Goal: Information Seeking & Learning: Learn about a topic

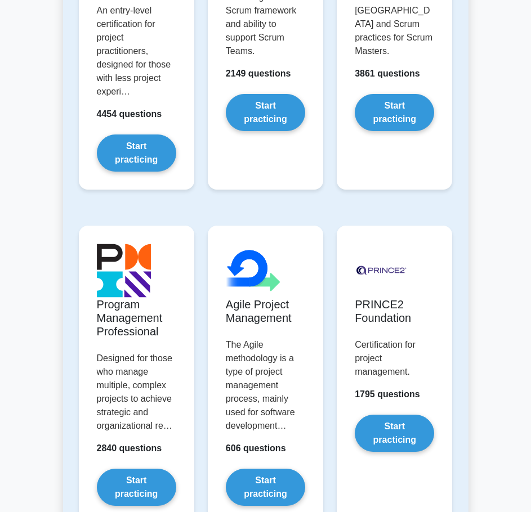
scroll to position [788, 0]
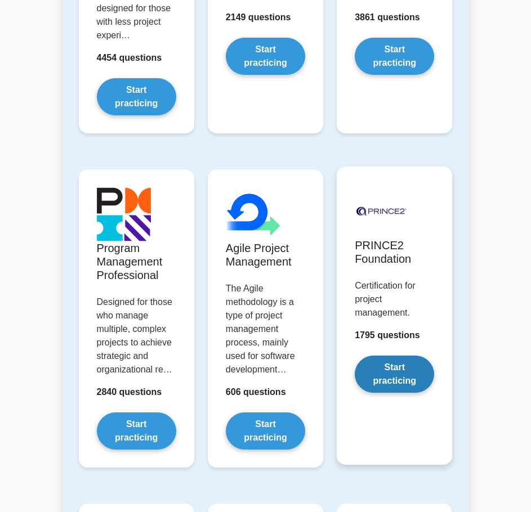
click at [396, 380] on link "Start practicing" at bounding box center [394, 374] width 79 height 37
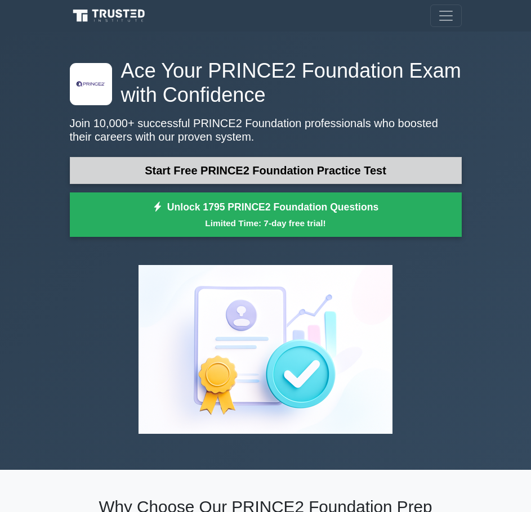
click at [313, 165] on link "Start Free PRINCE2 Foundation Practice Test" at bounding box center [266, 170] width 392 height 27
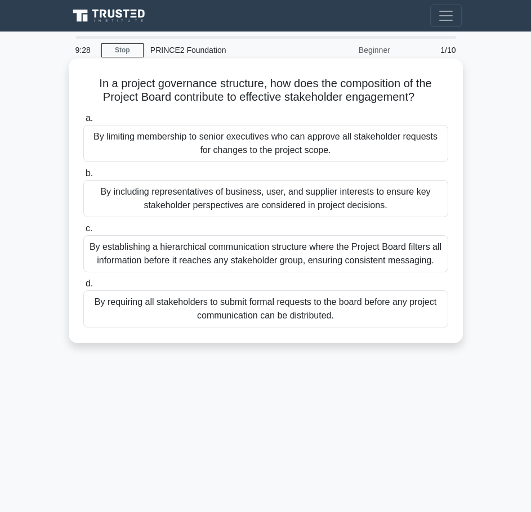
click at [311, 195] on div "By including representatives of business, user, and supplier interests to ensur…" at bounding box center [265, 198] width 365 height 37
click at [83, 177] on input "b. By including representatives of business, user, and supplier interests to en…" at bounding box center [83, 173] width 0 height 7
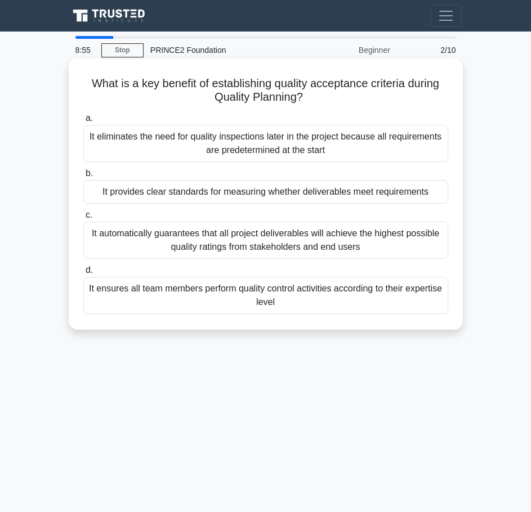
click at [257, 243] on div "It automatically guarantees that all project deliverables will achieve the high…" at bounding box center [265, 240] width 365 height 37
click at [83, 219] on input "c. It automatically guarantees that all project deliverables will achieve the h…" at bounding box center [83, 215] width 0 height 7
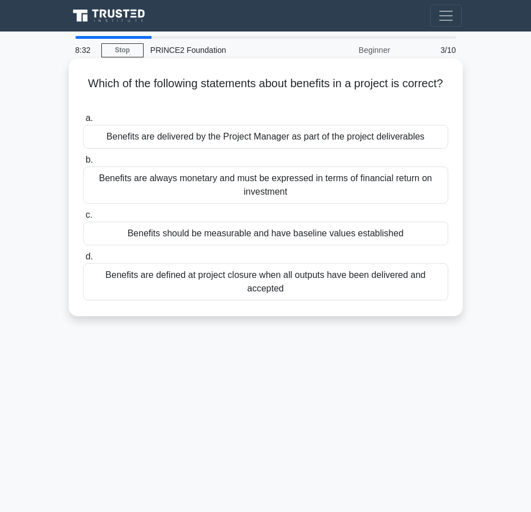
click at [255, 238] on div "Benefits should be measurable and have baseline values established" at bounding box center [265, 234] width 365 height 24
click at [83, 219] on input "c. Benefits should be measurable and have baseline values established" at bounding box center [83, 215] width 0 height 7
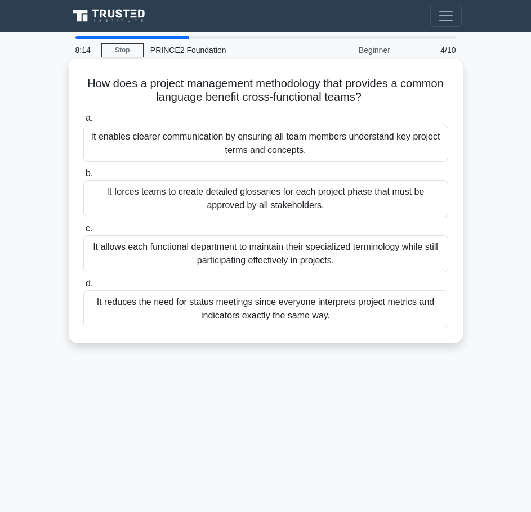
click at [261, 142] on div "It enables clearer communication by ensuring all team members understand key pr…" at bounding box center [265, 143] width 365 height 37
click at [83, 122] on input "a. It enables clearer communication by ensuring all team members understand key…" at bounding box center [83, 118] width 0 height 7
